Goal: Task Accomplishment & Management: Complete application form

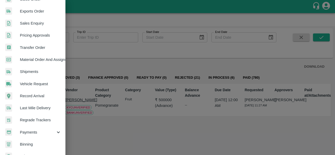
scroll to position [141, 0]
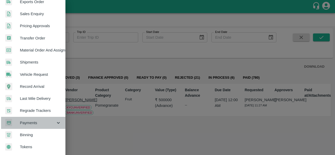
click at [34, 120] on span "Payments" at bounding box center [38, 123] width 36 height 6
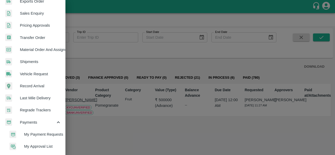
click at [45, 134] on span "My Payment Requests" at bounding box center [42, 135] width 37 height 6
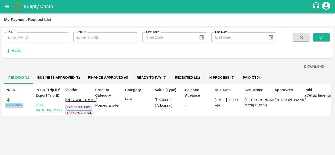
click at [59, 74] on button "Business Approved (3)" at bounding box center [58, 77] width 51 height 13
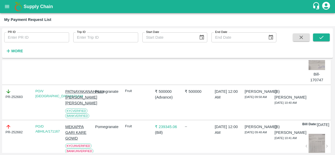
scroll to position [68, 0]
click at [7, 7] on icon "open drawer" at bounding box center [7, 7] width 6 height 6
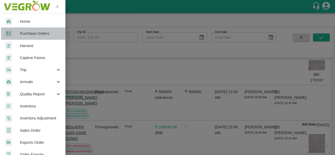
click at [36, 34] on span "Purchase Orders" at bounding box center [40, 34] width 41 height 6
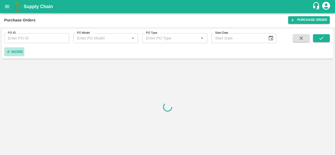
click at [21, 51] on strong "More" at bounding box center [17, 52] width 12 height 4
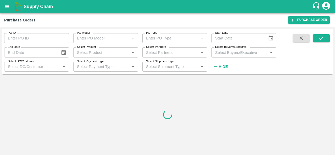
click at [52, 116] on div at bounding box center [167, 114] width 331 height 77
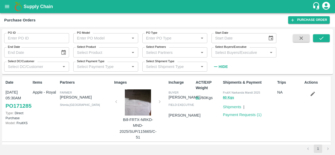
click at [78, 115] on div "Partners Farmer Kundan singh Shimla , Himachal Pradesh" at bounding box center [85, 109] width 54 height 63
click at [219, 55] on input "Select Buyers/Executive" at bounding box center [239, 52] width 53 height 7
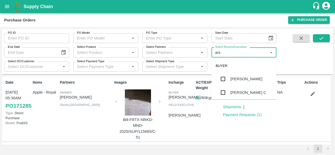
type input "anil"
click at [228, 78] on div "[PERSON_NAME]" at bounding box center [243, 79] width 65 height 14
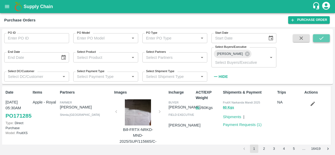
click at [322, 40] on icon "submit" at bounding box center [321, 38] width 6 height 6
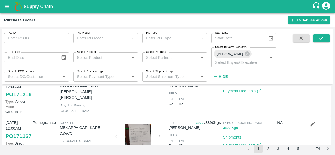
scroll to position [58, 0]
click at [313, 84] on icon "button" at bounding box center [312, 82] width 4 height 4
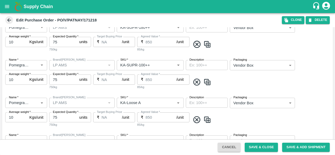
scroll to position [427, 0]
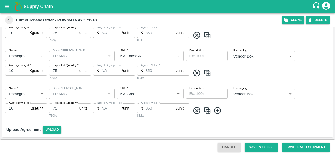
click at [207, 109] on img at bounding box center [207, 110] width 8 height 9
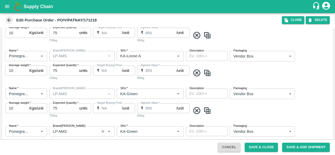
scroll to position [465, 0]
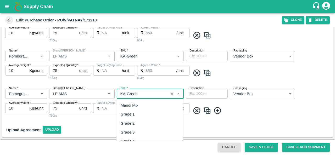
click at [143, 93] on input "SKU   *" at bounding box center [142, 93] width 48 height 7
click at [148, 114] on div "KA-RYL-350-400" at bounding box center [136, 114] width 30 height 6
click at [144, 105] on div "KA-RYL-400++" at bounding box center [134, 106] width 26 height 6
type input "KA-RYL-400++"
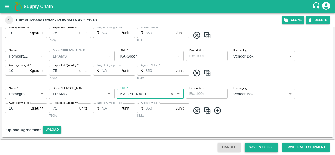
click at [254, 149] on button "Save & Close" at bounding box center [261, 147] width 33 height 9
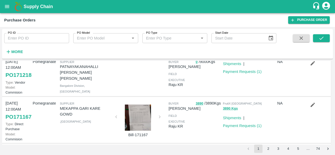
scroll to position [52, 0]
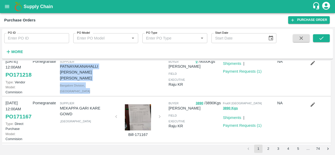
drag, startPoint x: 60, startPoint y: 75, endPoint x: 117, endPoint y: 82, distance: 57.9
click at [117, 82] on div "24 Aug, 12:00AM PO 171218 Type: Vendor Model: Commision Pomegranate Supplier PA…" at bounding box center [166, 75] width 328 height 41
click at [80, 78] on p "PATNAYAKANAHALLI [PERSON_NAME] [PERSON_NAME]" at bounding box center [86, 73] width 52 height 18
drag, startPoint x: 60, startPoint y: 75, endPoint x: 110, endPoint y: 82, distance: 51.2
click at [110, 81] on p "PATNAYAKANAHALLI [PERSON_NAME] [PERSON_NAME]" at bounding box center [86, 73] width 52 height 18
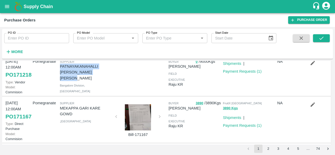
copy p "PATNAYAKANAHALLI [PERSON_NAME] [PERSON_NAME]"
click at [306, 20] on link "Purchase Order" at bounding box center [309, 20] width 42 height 8
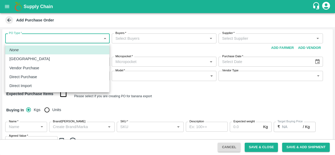
click at [40, 38] on body "Supply Chain Add Purchase Order PO Type   * ​ PO Type Buyers   * Buyers   * Sup…" at bounding box center [167, 77] width 335 height 155
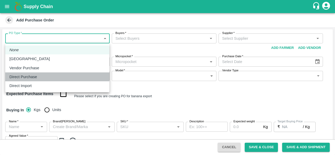
click at [30, 76] on p "Direct Purchase" at bounding box center [23, 77] width 28 height 6
type input "3"
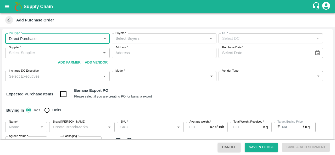
click at [154, 40] on input "Buyers   *" at bounding box center [159, 38] width 93 height 7
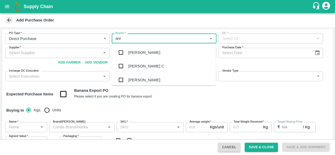
type input "anil"
click at [148, 52] on div "[PERSON_NAME]" at bounding box center [163, 53] width 104 height 14
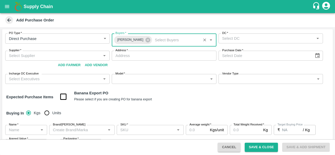
click at [262, 41] on input "DC   *" at bounding box center [266, 38] width 93 height 7
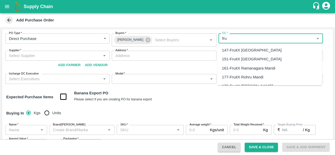
click at [249, 47] on div "147-FruitX Bangalore" at bounding box center [252, 50] width 60 height 6
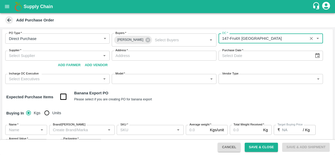
type input "147-FruitX Bangalore"
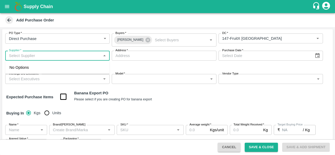
click at [38, 58] on input "Supplier   *" at bounding box center [53, 55] width 93 height 7
paste input "PATNAYAKANAHALLI VAJEER MUDASIR AHAMAD"
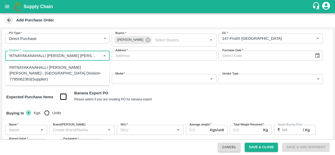
click at [47, 73] on div "PATNAYAKANAHALLI VAJEER MUDASIR AHAMAD-, Bangalore Division-7795062363(Supplier)" at bounding box center [57, 74] width 96 height 18
type input "PATNAYAKANAHALLI VAJEER MUDASIR AHAMAD-, Bangalore Division-7795062363(Supplier)"
type input ", Bangalore Division, , Karnataka"
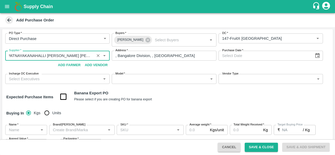
type input "PATNAYAKANAHALLI VAJEER MUDASIR AHAMAD-, Bangalore Division-7795062363(Supplier)"
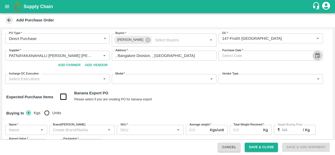
click at [317, 54] on icon "Choose date" at bounding box center [317, 55] width 4 height 5
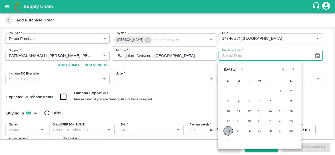
click at [229, 133] on button "24" at bounding box center [227, 130] width 9 height 9
type input "24/08/2025"
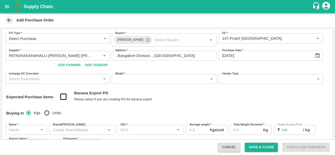
click at [196, 101] on div "Expected Purchase Items Banana Export PO Please select if you are creating PO f…" at bounding box center [167, 96] width 322 height 13
click at [41, 78] on input "Incharge DC Executive" at bounding box center [53, 79] width 93 height 7
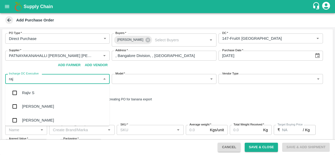
type input "raju"
click at [37, 107] on div "Raju KR" at bounding box center [57, 107] width 104 height 14
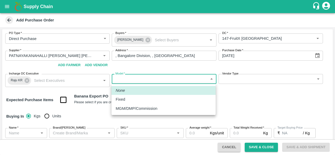
click at [150, 79] on body "Supply Chain Add Purchase Order PO Type   * Direct Purchase 3 PO Type Buyers   …" at bounding box center [167, 77] width 335 height 155
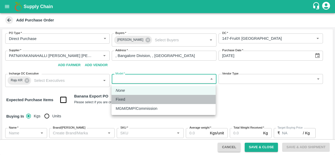
click at [132, 101] on div "Fixed" at bounding box center [164, 100] width 96 height 6
type input "Fixed"
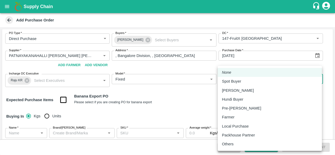
click at [248, 79] on body "Supply Chain Add Purchase Order PO Type   * Direct Purchase 3 PO Type Buyers   …" at bounding box center [167, 77] width 335 height 155
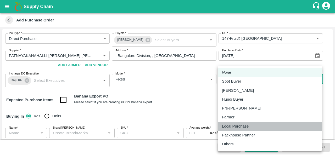
click at [237, 126] on p "Local Purchase" at bounding box center [235, 126] width 27 height 6
type input "LOCAL_PURCHASE"
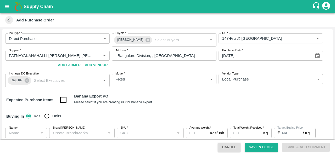
click at [189, 119] on div "Buying In Kgs Units" at bounding box center [167, 116] width 331 height 15
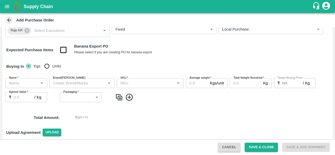
scroll to position [50, 0]
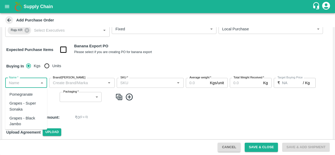
click at [16, 86] on input "Name   *" at bounding box center [22, 83] width 30 height 7
click at [20, 94] on div "Pomegranate" at bounding box center [20, 95] width 23 height 6
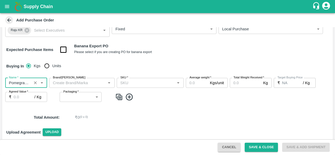
type input "Pomegranate"
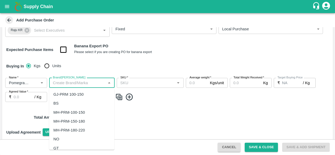
click at [80, 80] on input "Brand/Marka" at bounding box center [78, 83] width 54 height 7
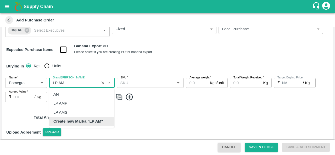
scroll to position [0, 0]
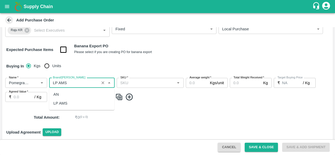
click at [77, 103] on div "LP AMS" at bounding box center [81, 103] width 65 height 9
type input "LP AMS"
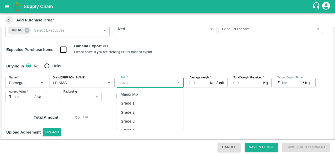
click at [150, 84] on input "SKU   *" at bounding box center [145, 83] width 55 height 7
click at [149, 92] on div "KA-LP-100++" at bounding box center [149, 94] width 67 height 9
type input "KA-LP-100++"
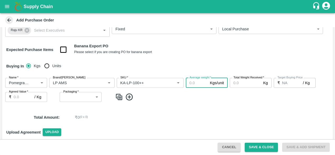
click at [197, 81] on input "Average weight   *" at bounding box center [197, 83] width 22 height 10
type input "10"
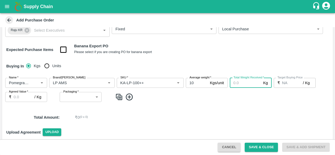
click at [238, 84] on input "Total Weight Received   *" at bounding box center [245, 83] width 31 height 10
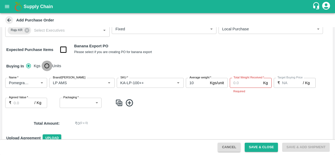
click at [48, 64] on input "Units" at bounding box center [47, 66] width 10 height 10
radio input "true"
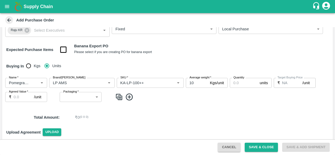
click at [242, 84] on input "Quantity" at bounding box center [244, 83] width 28 height 10
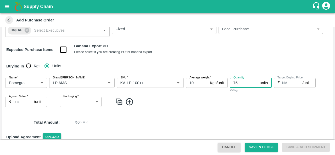
type input "75"
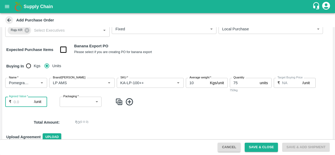
click at [19, 101] on input "Agreed Value   *" at bounding box center [24, 102] width 20 height 10
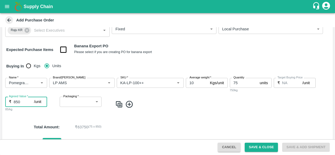
type input "850"
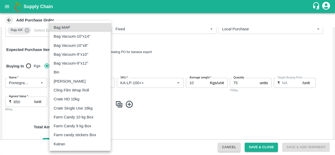
click at [78, 100] on body "Supply Chain Add Purchase Order PO Type   * Direct Purchase 3 PO Type Buyers   …" at bounding box center [167, 77] width 335 height 155
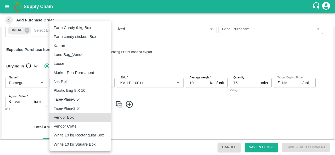
type input "276"
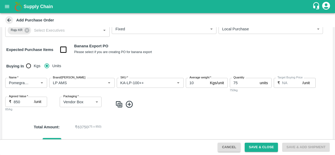
click at [119, 103] on img at bounding box center [119, 104] width 8 height 9
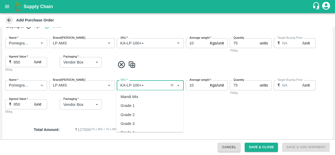
scroll to position [2991, 0]
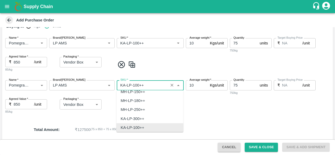
click at [137, 85] on input "SKU   *" at bounding box center [142, 85] width 48 height 7
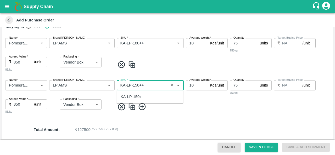
click at [141, 95] on div "KA-LP-150++" at bounding box center [133, 97] width 24 height 6
type input "KA-LP-150++"
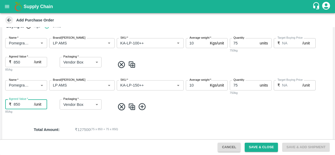
click at [19, 104] on input "850" at bounding box center [24, 104] width 20 height 10
type input "8"
type input "70"
click at [132, 109] on img at bounding box center [132, 107] width 8 height 9
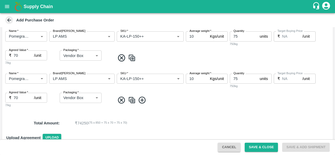
scroll to position [143, 0]
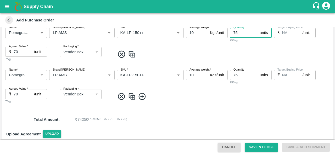
click at [243, 35] on input "75" at bounding box center [244, 33] width 28 height 10
type input "70"
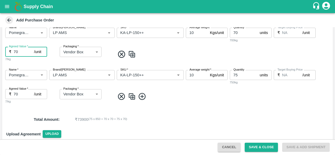
click at [18, 54] on input "70" at bounding box center [24, 52] width 20 height 10
type input "7"
type input "1050"
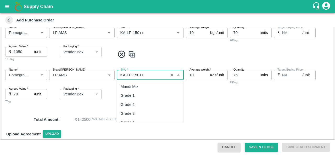
click at [137, 73] on input "SKU   *" at bounding box center [142, 75] width 48 height 7
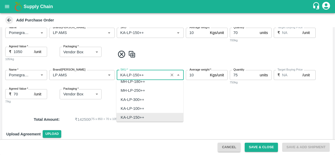
click at [137, 73] on input "SKU   *" at bounding box center [142, 75] width 48 height 7
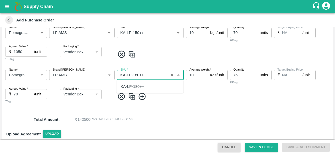
click at [139, 85] on div "KA-LP-180++" at bounding box center [133, 87] width 24 height 6
type input "KA-LP-180++"
click at [241, 74] on input "75" at bounding box center [244, 75] width 28 height 10
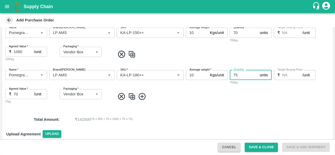
type input "7"
type input "68"
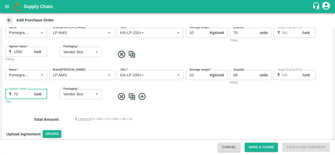
click at [19, 94] on input "70" at bounding box center [24, 94] width 20 height 10
type input "7"
type input "1250"
click at [133, 99] on img at bounding box center [132, 96] width 8 height 9
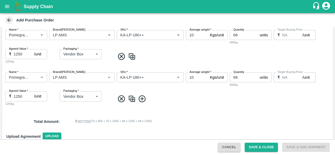
scroll to position [183, 0]
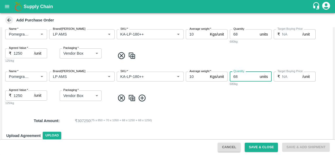
click at [242, 77] on input "68" at bounding box center [244, 77] width 28 height 10
type input "62"
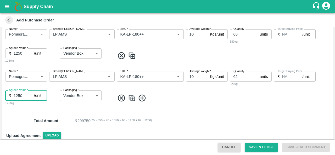
click at [17, 95] on input "1250" at bounding box center [24, 95] width 20 height 10
type input "1450"
click at [133, 98] on img at bounding box center [132, 98] width 8 height 9
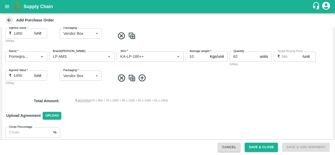
scroll to position [246, 0]
click at [245, 55] on input "62" at bounding box center [244, 56] width 28 height 10
type input "6"
type input "35"
click at [17, 75] on input "1450" at bounding box center [24, 75] width 20 height 10
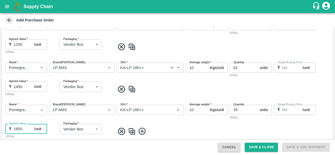
scroll to position [192, 0]
type input "1650"
click at [138, 69] on input "SKU   *" at bounding box center [142, 68] width 48 height 7
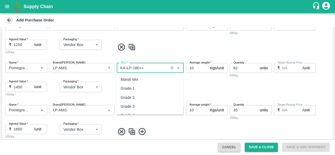
scroll to position [3008, 0]
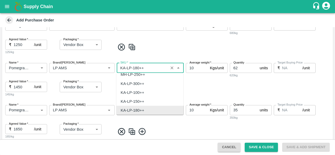
click at [138, 69] on input "SKU   *" at bounding box center [142, 68] width 48 height 7
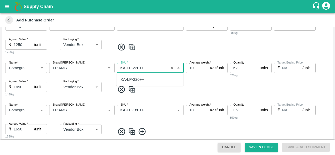
click at [143, 78] on div "KA-LP-220++" at bounding box center [133, 80] width 24 height 6
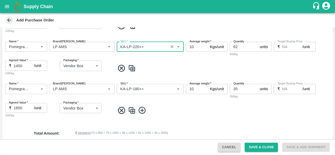
scroll to position [213, 0]
type input "KA-LP-220++"
click at [137, 89] on input "SKU   *" at bounding box center [142, 88] width 48 height 7
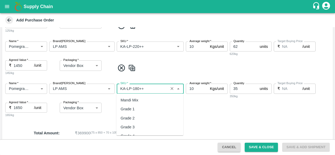
scroll to position [3008, 0]
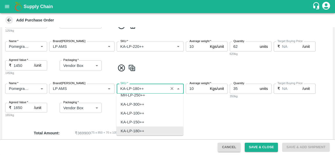
click at [137, 89] on input "SKU   *" at bounding box center [142, 88] width 48 height 7
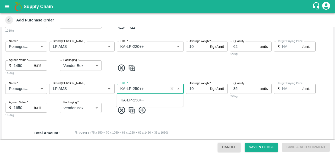
click at [139, 100] on div "KA-LP-250++" at bounding box center [133, 100] width 24 height 6
type input "KA-LP-250++"
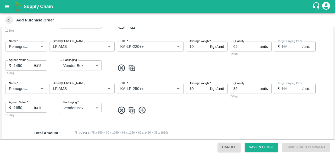
click at [177, 102] on div "Name   * Name   * Brand/Marka Brand/Marka SKU   * SKU   * Average weight   * 10…" at bounding box center [167, 101] width 331 height 42
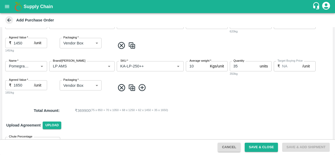
scroll to position [250, 0]
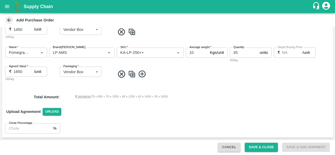
click at [133, 76] on img at bounding box center [132, 74] width 8 height 9
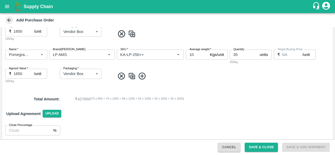
scroll to position [290, 0]
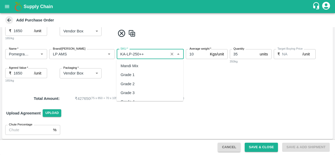
click at [137, 53] on input "SKU   *" at bounding box center [142, 54] width 48 height 7
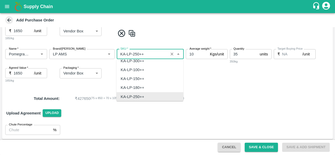
click at [137, 53] on input "SKU   *" at bounding box center [142, 54] width 48 height 7
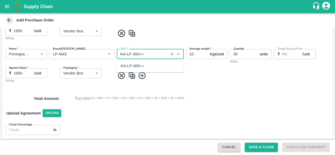
click at [140, 65] on div "KA-LP-300++" at bounding box center [133, 66] width 24 height 6
type input "KA-LP-300++"
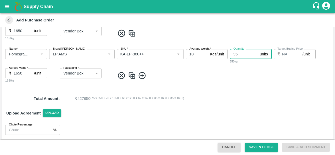
click at [240, 54] on input "35" at bounding box center [244, 54] width 28 height 10
type input "3"
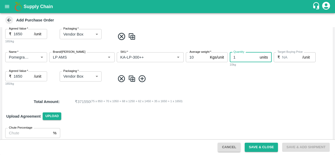
scroll to position [290, 0]
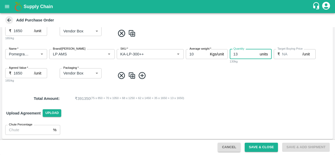
type input "13"
click at [132, 78] on img at bounding box center [132, 75] width 8 height 9
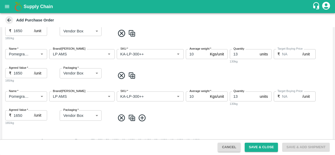
click at [16, 73] on input "1650" at bounding box center [24, 73] width 20 height 10
type input "1750"
click at [17, 116] on input "1650" at bounding box center [24, 115] width 20 height 10
type input "1850"
click at [241, 96] on input "13" at bounding box center [244, 97] width 28 height 10
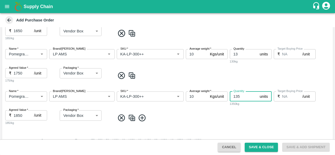
click at [237, 96] on input "135" at bounding box center [244, 97] width 28 height 10
type input "5"
click at [203, 119] on span at bounding box center [223, 118] width 216 height 9
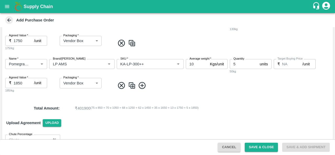
scroll to position [334, 0]
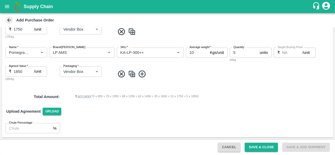
click at [133, 73] on img at bounding box center [132, 74] width 8 height 9
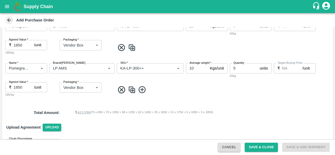
scroll to position [368, 0]
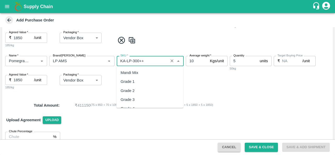
click at [137, 61] on input "SKU   *" at bounding box center [142, 61] width 48 height 7
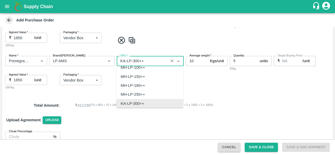
click at [137, 61] on input "SKU   *" at bounding box center [142, 61] width 48 height 7
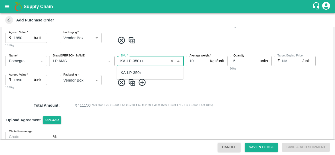
click at [140, 73] on div "KA-LP-350++" at bounding box center [133, 73] width 24 height 6
type input "KA-LP-350++"
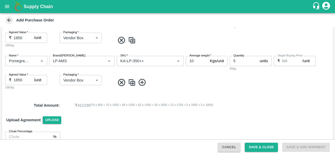
click at [172, 76] on div "Name   * Name   * Brand/Marka Brand/Marka SKU   * SKU   * Average weight   * 10…" at bounding box center [167, 73] width 331 height 42
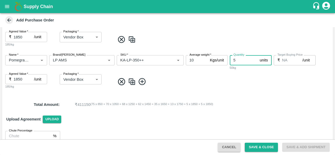
click at [234, 60] on input "5" at bounding box center [244, 60] width 28 height 10
type input "2"
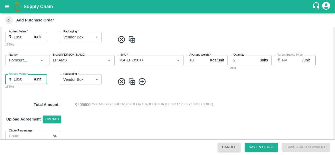
click at [17, 79] on input "1850" at bounding box center [24, 79] width 20 height 10
type input "1950"
click at [130, 81] on img at bounding box center [132, 81] width 8 height 9
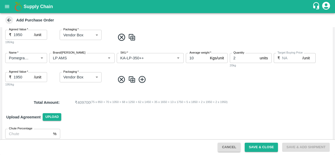
scroll to position [419, 0]
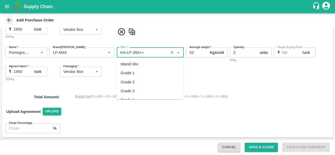
click at [145, 51] on input "SKU   *" at bounding box center [142, 52] width 48 height 7
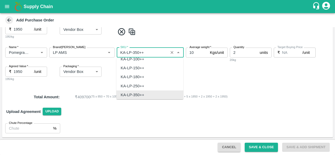
click at [145, 51] on input "SKU   *" at bounding box center [142, 52] width 48 height 7
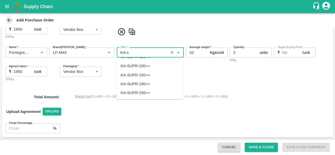
scroll to position [0, 0]
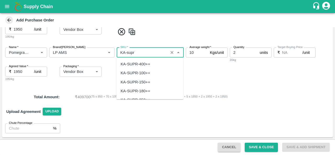
click at [149, 90] on div "KA-SUPR-180++" at bounding box center [136, 91] width 30 height 6
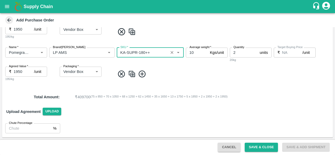
type input "KA-SUPR-180++"
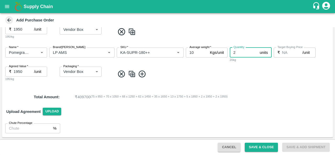
click at [235, 54] on input "2" at bounding box center [244, 53] width 28 height 10
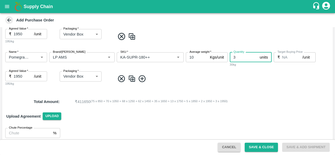
scroll to position [419, 0]
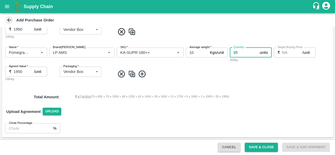
type input "35"
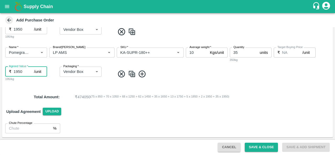
click at [16, 72] on input "1950" at bounding box center [24, 72] width 20 height 10
type input "950"
click at [58, 83] on div "Name   * Name   * Brand/Marka Brand/Marka SKU   * SKU   * Average weight   * 10…" at bounding box center [167, 64] width 331 height 42
click at [132, 75] on img at bounding box center [132, 74] width 8 height 9
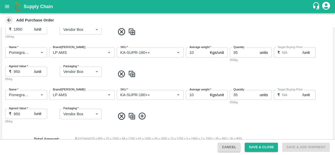
scroll to position [447, 0]
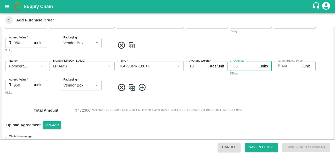
click at [240, 66] on input "35" at bounding box center [244, 66] width 28 height 10
type input "3"
type input "26"
click at [152, 66] on input "SKU   *" at bounding box center [142, 66] width 48 height 7
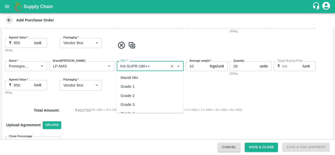
scroll to position [1475, 0]
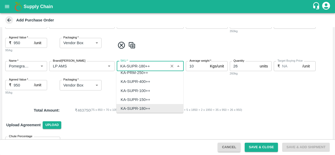
click at [152, 66] on input "SKU   *" at bounding box center [142, 66] width 48 height 7
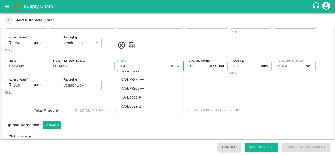
scroll to position [0, 0]
click at [144, 77] on div "KA-Loose A" at bounding box center [149, 77] width 67 height 9
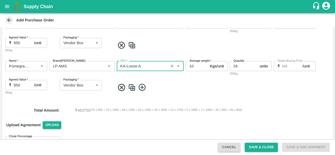
type input "KA-Loose A"
click at [15, 84] on input "950" at bounding box center [24, 85] width 20 height 10
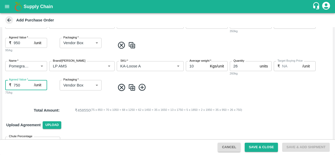
type input "750"
click at [173, 97] on div "Name   * Name   * Brand/Marka Brand/Marka SKU   * SKU   * Average weight   * 10…" at bounding box center [167, 78] width 331 height 42
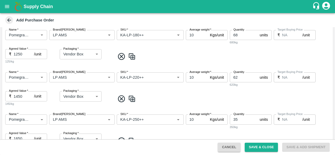
scroll to position [182, 0]
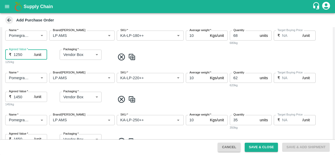
click at [16, 55] on input "1250" at bounding box center [24, 55] width 20 height 10
type input "1350"
click at [50, 65] on div "Name   * Name   * Brand/Marka Brand/Marka SKU   * SKU   * Average weight   * 10…" at bounding box center [167, 47] width 331 height 42
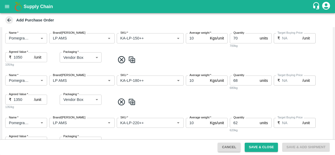
scroll to position [136, 0]
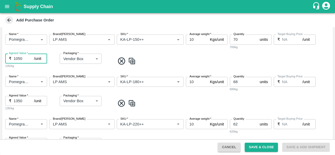
click at [18, 56] on input "1050" at bounding box center [24, 59] width 20 height 10
type input "1150"
click at [86, 70] on div "Name   * Name   * Brand/Marka Brand/Marka SKU   * SKU   * Average weight   * 10…" at bounding box center [167, 51] width 331 height 42
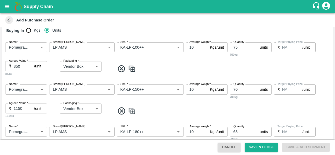
scroll to position [86, 0]
click at [15, 65] on input "850" at bounding box center [24, 66] width 20 height 10
click at [86, 78] on div "Name   * Name   * Brand/Marka Brand/Marka SKU   * SKU   * Average weight   * 10…" at bounding box center [167, 59] width 331 height 42
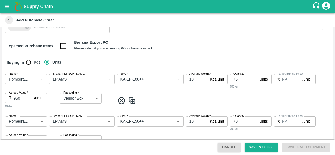
scroll to position [54, 0]
click at [17, 98] on input "950" at bounding box center [24, 98] width 20 height 10
type input "980"
click at [23, 105] on div "98/kg" at bounding box center [31, 106] width 52 height 5
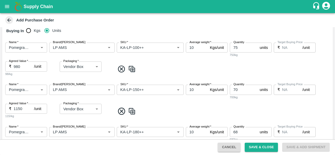
scroll to position [90, 0]
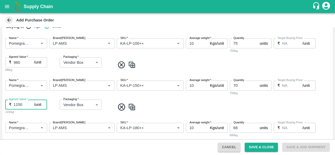
click at [19, 105] on input "1150" at bounding box center [24, 105] width 20 height 10
type input "1180"
click at [44, 112] on div "118/kg" at bounding box center [31, 112] width 52 height 5
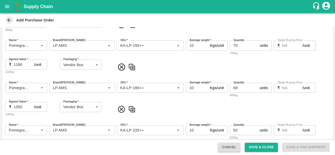
scroll to position [130, 0]
click at [19, 107] on input "1350" at bounding box center [24, 107] width 20 height 10
type input "1380"
click at [41, 117] on div "Name   * Name   * Brand/Marka Brand/Marka SKU   * SKU   * Average weight   * 10…" at bounding box center [167, 99] width 331 height 42
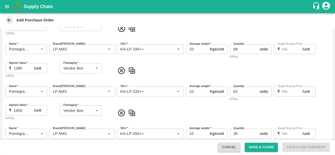
scroll to position [170, 0]
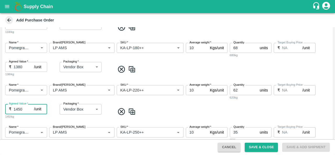
click at [19, 109] on input "1450" at bounding box center [24, 109] width 20 height 10
type input "1480"
click at [34, 118] on div "148/kg" at bounding box center [31, 116] width 52 height 5
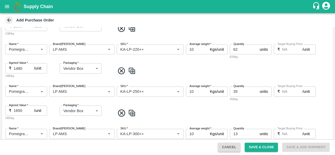
scroll to position [212, 0]
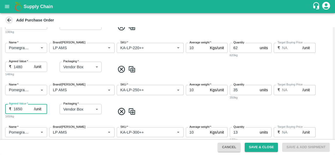
click at [19, 108] on input "1650" at bounding box center [24, 109] width 20 height 10
type input "1680"
click at [40, 119] on div "Name   * Name   * Brand/Marka Brand/Marka SKU   * SKU   * Average weight   * 10…" at bounding box center [167, 102] width 331 height 42
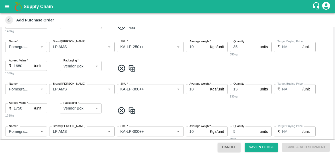
scroll to position [256, 0]
click at [19, 106] on input "1750" at bounding box center [24, 108] width 20 height 10
type input "1780"
click at [34, 120] on div "Name   * Name   * Brand/Marka Brand/Marka SKU   * SKU   * Average weight   * 10…" at bounding box center [167, 101] width 331 height 42
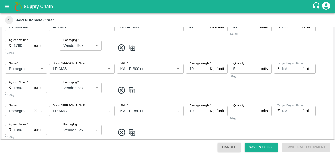
scroll to position [318, 0]
click at [20, 87] on input "1850" at bounding box center [24, 87] width 20 height 10
type input "1880"
click at [33, 96] on div "188/kg" at bounding box center [31, 95] width 52 height 5
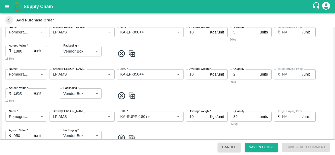
scroll to position [354, 0]
click at [19, 94] on input "1950" at bounding box center [24, 94] width 20 height 10
type input "1980"
click at [34, 106] on div "Name   * Name   * Brand/Marka Brand/Marka SKU   * SKU   * Average weight   * 10…" at bounding box center [167, 86] width 331 height 42
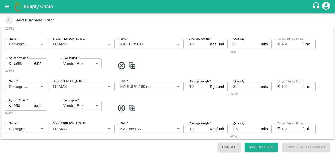
scroll to position [384, 0]
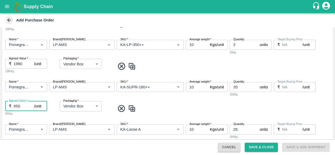
click at [18, 106] on input "950" at bounding box center [24, 106] width 20 height 10
type input "980"
click at [28, 117] on div "Name   * Name   * Brand/Marka Brand/Marka SKU   * SKU   * Average weight   * 10…" at bounding box center [167, 99] width 331 height 42
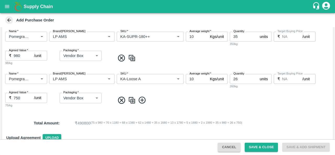
scroll to position [434, 0]
click at [17, 98] on input "750" at bounding box center [24, 98] width 20 height 10
click at [59, 112] on div "Name   * Name   * Brand/Marka Brand/Marka SKU   * SKU   * Average weight   * 10…" at bounding box center [167, 91] width 331 height 42
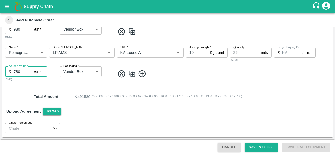
click at [17, 72] on input "780" at bounding box center [24, 71] width 20 height 10
type input "810"
click at [141, 112] on div "Upload Agreement Upload" at bounding box center [167, 111] width 331 height 15
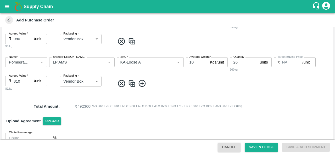
scroll to position [452, 0]
click at [256, 148] on button "Save & Close" at bounding box center [261, 147] width 33 height 9
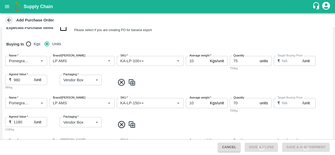
scroll to position [0, 0]
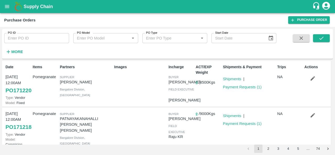
click at [132, 85] on div "Images" at bounding box center [139, 83] width 54 height 43
click at [59, 22] on div "Purchase Orders" at bounding box center [146, 20] width 284 height 7
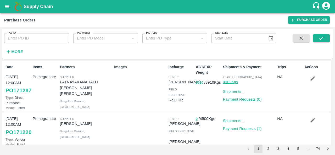
click at [240, 99] on link "Payment Requests ( 0 )" at bounding box center [242, 99] width 39 height 4
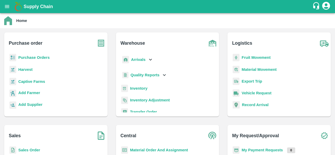
click at [142, 60] on b "Arrivals" at bounding box center [138, 60] width 14 height 4
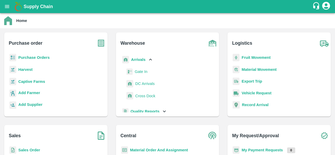
click at [146, 84] on span "DC Arrivals" at bounding box center [144, 84] width 19 height 6
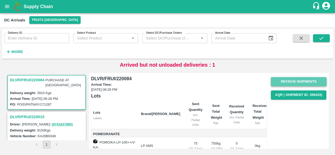
click at [310, 81] on button "Receive Shipments" at bounding box center [299, 81] width 56 height 9
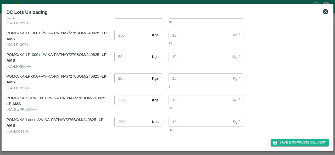
scroll to position [110, 0]
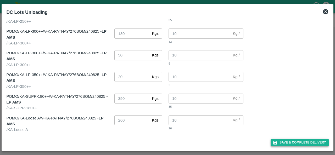
click at [295, 144] on button "Save & Complete Delivery" at bounding box center [299, 143] width 58 height 8
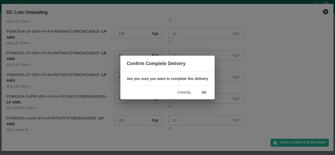
click at [205, 92] on button "ok" at bounding box center [204, 92] width 17 height 9
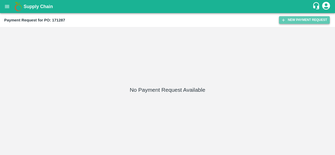
click at [303, 20] on button "New Payment Request" at bounding box center [304, 20] width 51 height 8
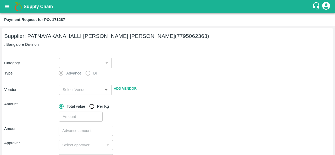
click at [81, 65] on body "Supply Chain Payment Request for PO: 171287 Supplier: PATNAYAKANAHALLI [PERSON_…" at bounding box center [167, 77] width 335 height 155
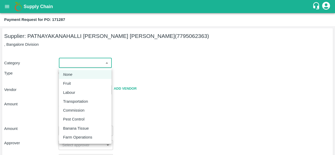
click at [72, 85] on div "Fruit" at bounding box center [68, 84] width 10 height 6
type input "1"
type input "PATNAYAKANAHALLI [PERSON_NAME] [PERSON_NAME] - 7795062363(Supplier)"
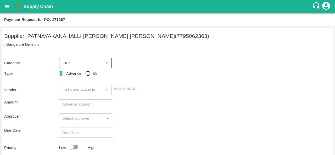
click at [87, 74] on input "Bill" at bounding box center [88, 73] width 10 height 10
radio input "true"
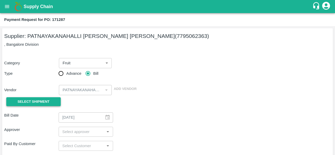
click at [48, 99] on span "Select Shipment" at bounding box center [34, 102] width 32 height 6
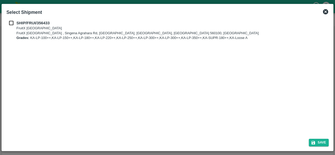
click at [13, 25] on input "checkbox" at bounding box center [11, 23] width 10 height 6
checkbox input "true"
click at [321, 142] on button "Save" at bounding box center [319, 143] width 20 height 8
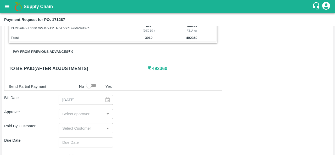
scroll to position [207, 0]
drag, startPoint x: 264, startPoint y: 122, endPoint x: 117, endPoint y: 59, distance: 159.6
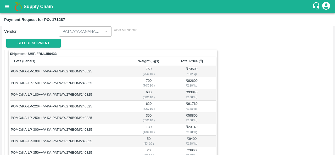
scroll to position [59, 0]
click at [53, 59] on th "Lots (Labels)" at bounding box center [70, 60] width 120 height 9
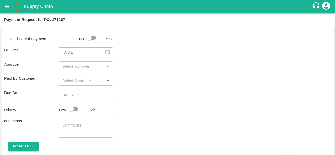
scroll to position [256, 0]
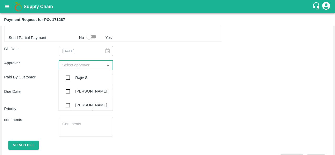
click at [82, 65] on input "input" at bounding box center [81, 65] width 43 height 7
type input "ara"
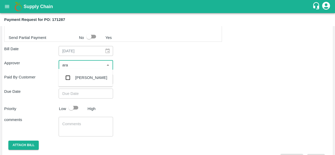
click at [83, 80] on div "Aravindha Raj R" at bounding box center [91, 78] width 32 height 6
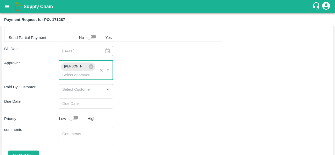
click at [73, 104] on input "Choose date" at bounding box center [84, 104] width 51 height 10
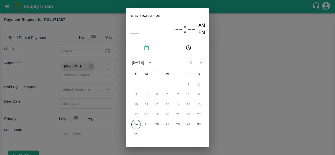
click at [136, 123] on button "24" at bounding box center [135, 124] width 9 height 9
type input "24/08/2025 12:00 AM"
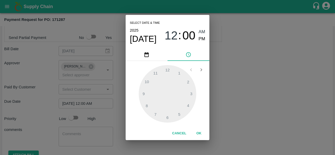
click at [117, 108] on div "Select date & time 2025 Aug 24 12 : 00 AM PM 1 2 3 4 5 6 7 8 9 10 11 12 Cancel …" at bounding box center [167, 77] width 335 height 155
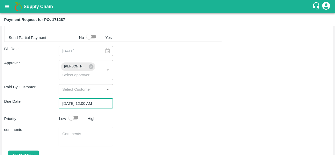
scroll to position [278, 0]
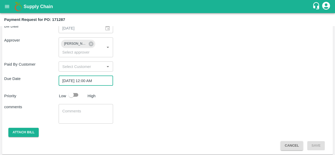
click at [76, 92] on input "checkbox" at bounding box center [71, 95] width 30 height 10
checkbox input "true"
click at [22, 129] on button "Attach bill" at bounding box center [23, 132] width 30 height 9
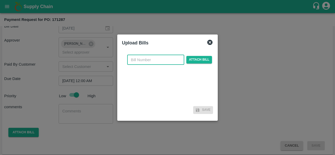
click at [133, 61] on input "text" at bounding box center [155, 60] width 57 height 10
type input "171287"
click at [202, 59] on span "Attach bill" at bounding box center [199, 60] width 26 height 8
click at [0, 0] on input "Attach bill" at bounding box center [0, 0] width 0 height 0
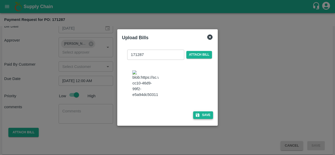
click at [193, 117] on button "Save" at bounding box center [203, 115] width 20 height 8
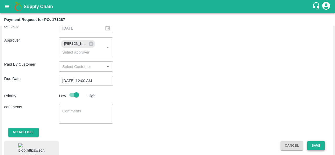
click at [314, 143] on button "Save" at bounding box center [315, 145] width 17 height 9
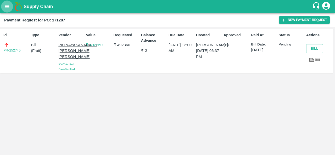
click at [7, 7] on icon "open drawer" at bounding box center [7, 7] width 6 height 6
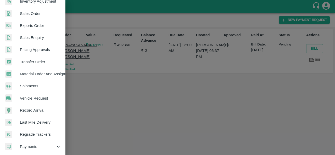
scroll to position [121, 0]
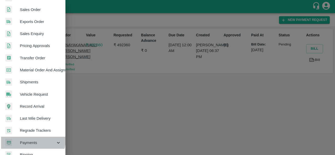
click at [31, 140] on span "Payments" at bounding box center [38, 143] width 36 height 6
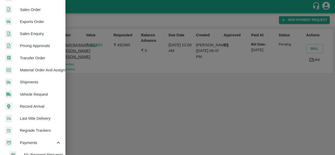
click at [122, 101] on div at bounding box center [167, 77] width 335 height 155
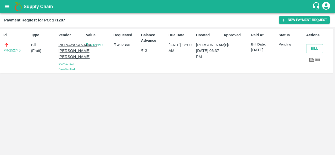
click at [9, 49] on link "PR-252745" at bounding box center [11, 50] width 17 height 5
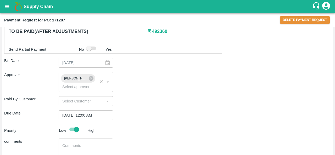
scroll to position [243, 0]
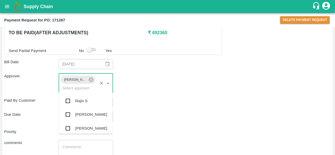
click at [89, 86] on input "input" at bounding box center [78, 88] width 36 height 7
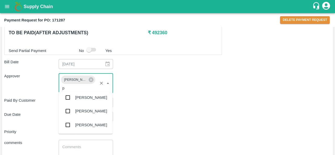
scroll to position [0, 0]
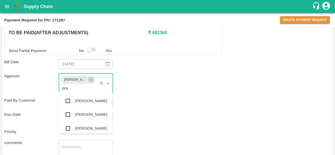
type input "prav"
click at [70, 100] on input "checkbox" at bounding box center [68, 101] width 10 height 10
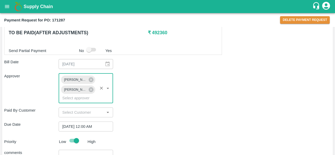
scroll to position [324, 0]
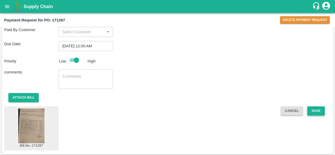
click at [321, 111] on button "Save" at bounding box center [315, 110] width 17 height 9
